Goal: Navigation & Orientation: Find specific page/section

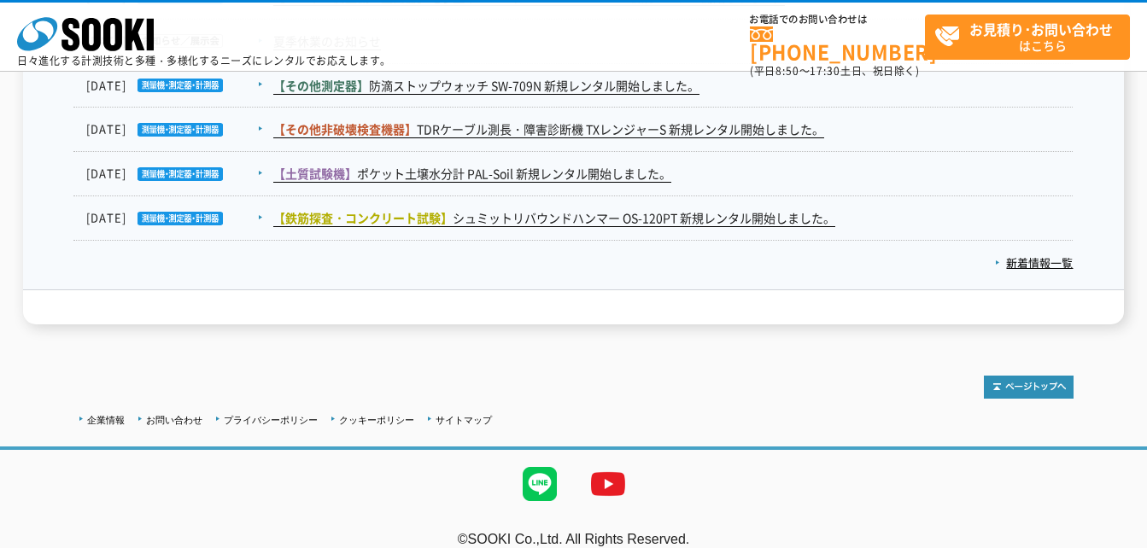
scroll to position [3029, 0]
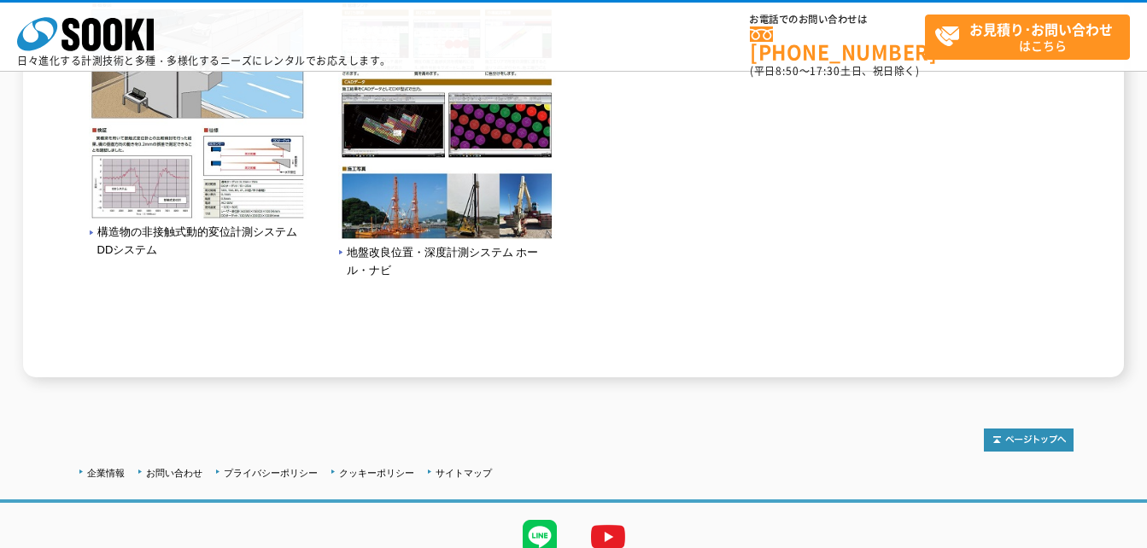
scroll to position [2628, 0]
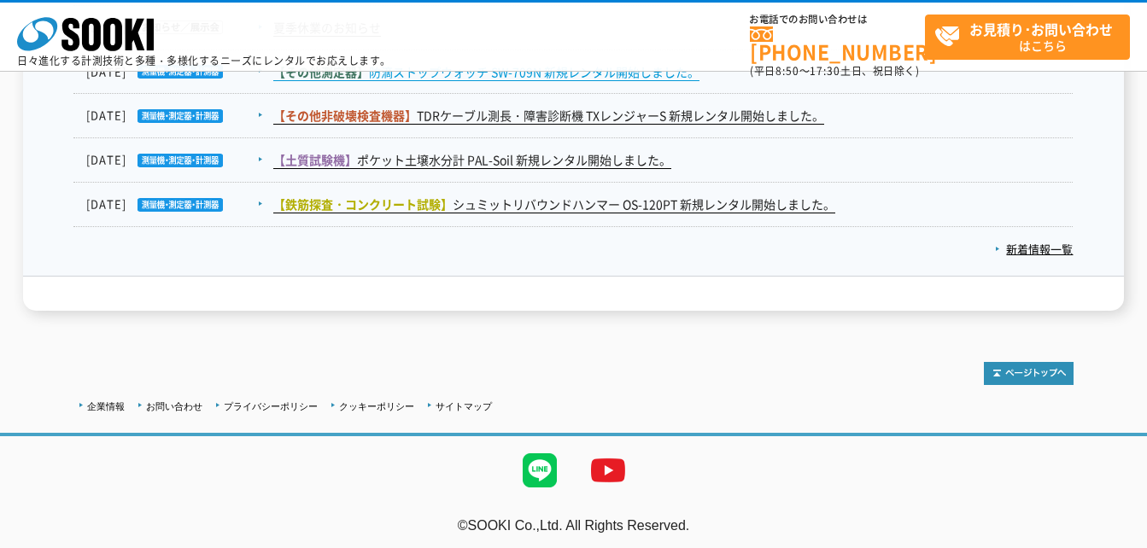
scroll to position [3029, 0]
